Goal: Information Seeking & Learning: Learn about a topic

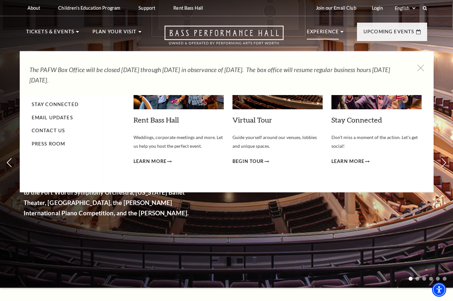
click at [341, 30] on li "Experience Tours Volunteers Careers Stay Connected Email Updates Contact Us Pre…" at bounding box center [325, 39] width 37 height 22
click at [341, 32] on icon at bounding box center [342, 32] width 3 height 2
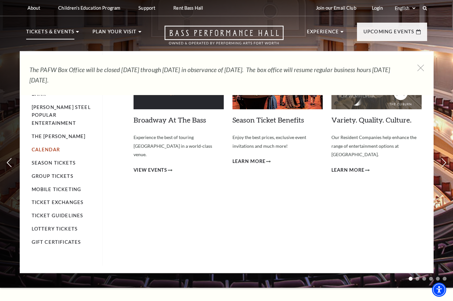
click at [52, 147] on link "Calendar" at bounding box center [46, 150] width 28 height 6
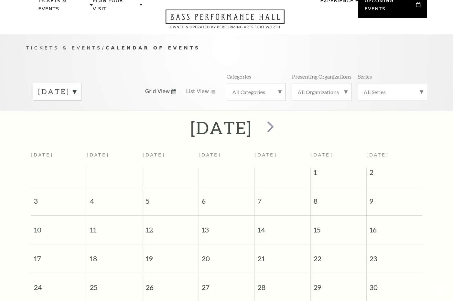
scroll to position [57, 0]
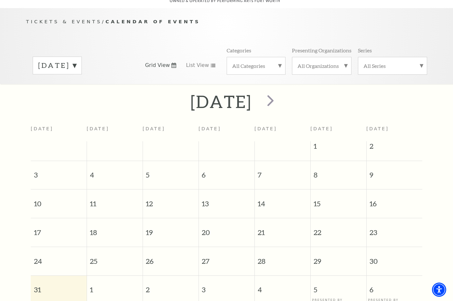
click at [76, 61] on label "August 2025" at bounding box center [57, 66] width 38 height 10
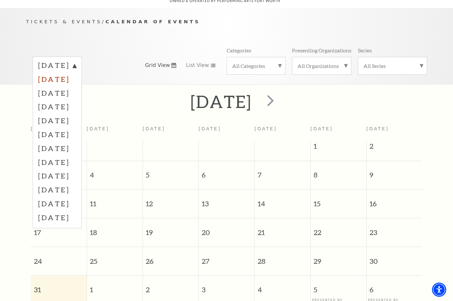
click at [76, 73] on label "September 2025" at bounding box center [57, 79] width 38 height 14
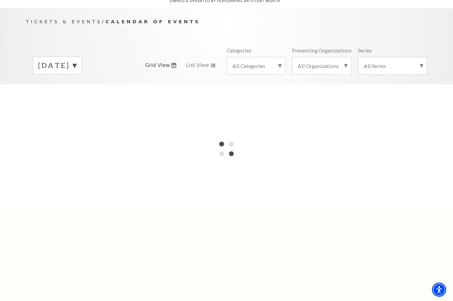
click at [76, 61] on label "August 2025" at bounding box center [57, 66] width 38 height 10
click at [76, 72] on label "September 2025" at bounding box center [57, 79] width 38 height 14
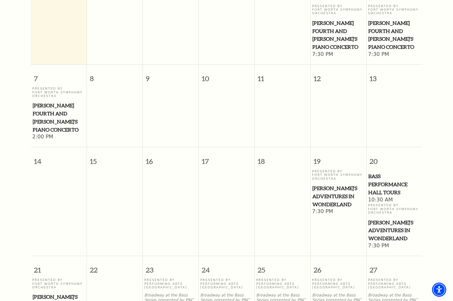
scroll to position [187, 0]
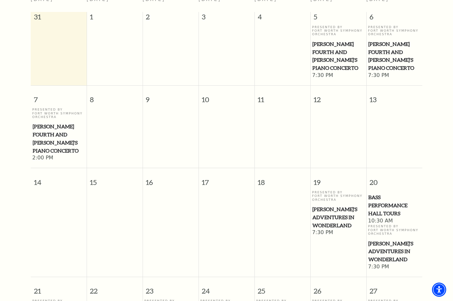
click at [277, 111] on td at bounding box center [283, 135] width 56 height 54
click at [275, 111] on td at bounding box center [283, 135] width 56 height 54
